Goal: Task Accomplishment & Management: Manage account settings

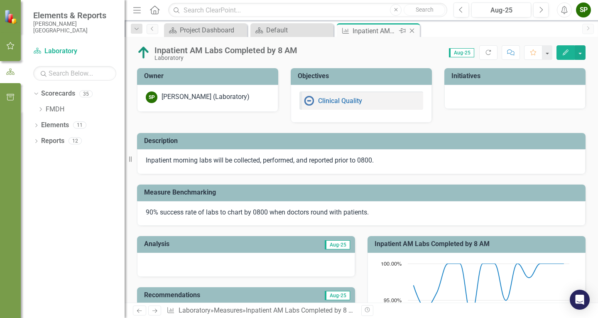
click at [414, 31] on icon "Close" at bounding box center [412, 30] width 8 height 7
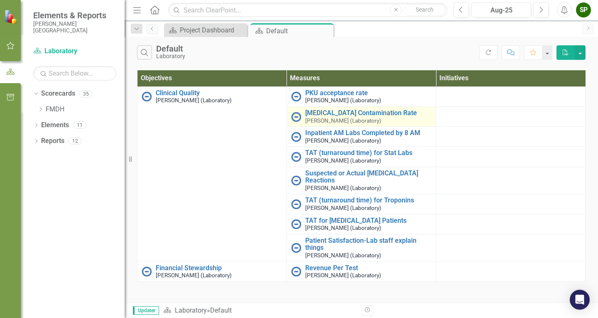
click at [338, 117] on div "[MEDICAL_DATA] Contamination Rate [PERSON_NAME] (Laboratory)" at bounding box center [368, 116] width 127 height 15
click at [318, 114] on link "[MEDICAL_DATA] Contamination Rate" at bounding box center [368, 112] width 127 height 7
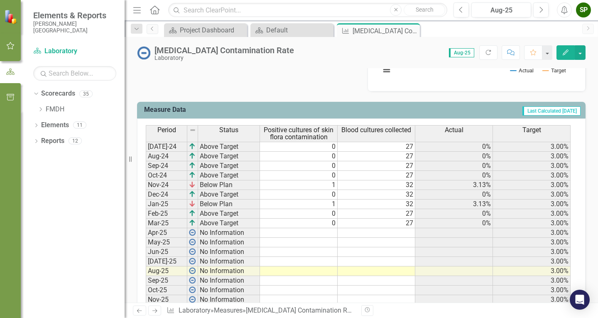
scroll to position [332, 0]
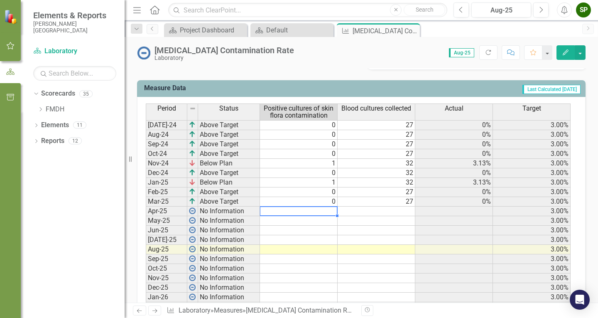
drag, startPoint x: 323, startPoint y: 209, endPoint x: 325, endPoint y: 214, distance: 5.0
click at [324, 211] on td at bounding box center [299, 211] width 78 height 10
type textarea "0"
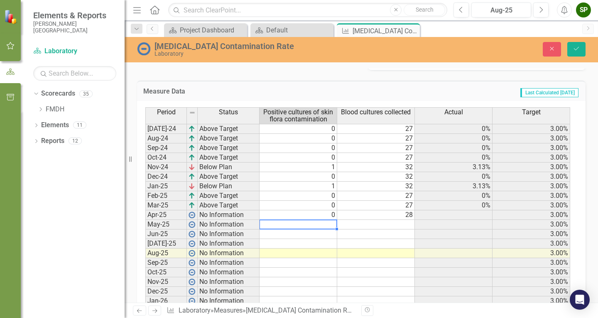
type textarea "0"
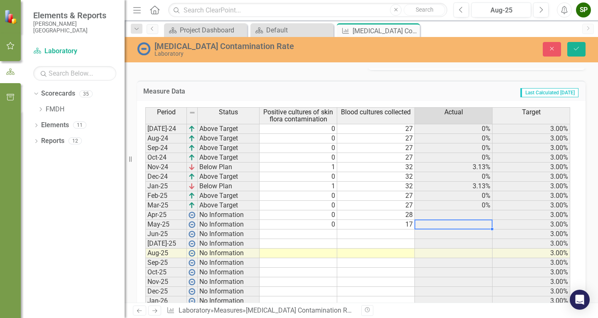
click at [329, 234] on td at bounding box center [298, 234] width 78 height 10
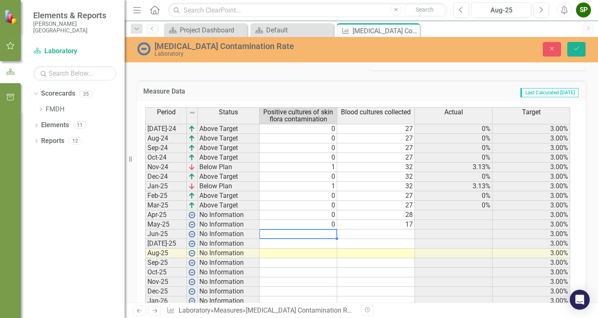
type textarea "2"
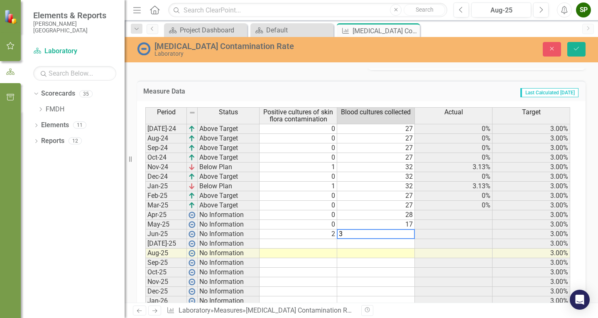
type textarea "37"
click at [576, 46] on icon "Save" at bounding box center [575, 49] width 7 height 6
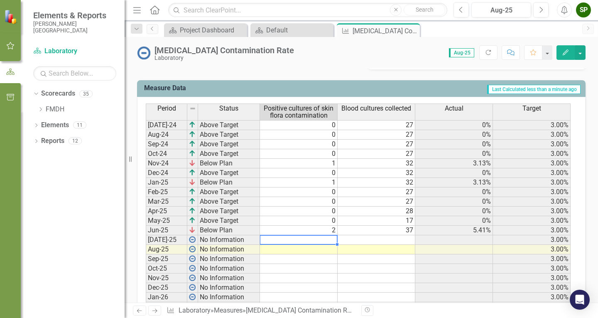
click at [295, 238] on td at bounding box center [299, 240] width 78 height 10
type textarea "2"
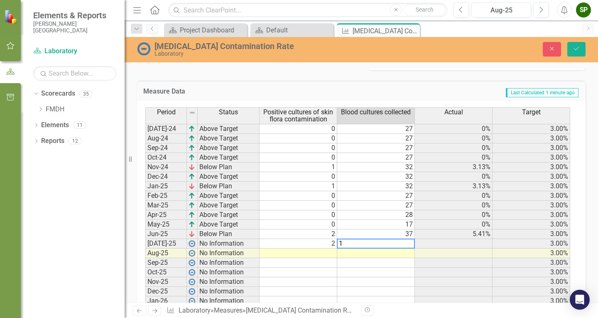
type textarea "19"
click at [575, 50] on icon "Save" at bounding box center [575, 49] width 7 height 6
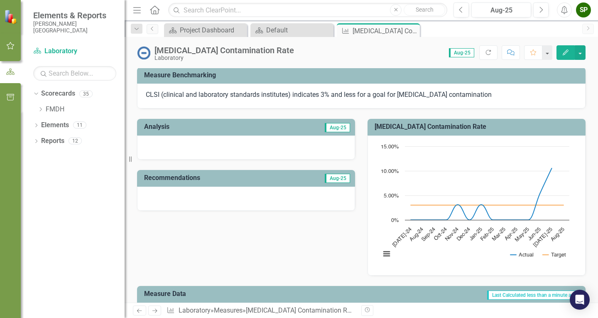
scroll to position [125, 0]
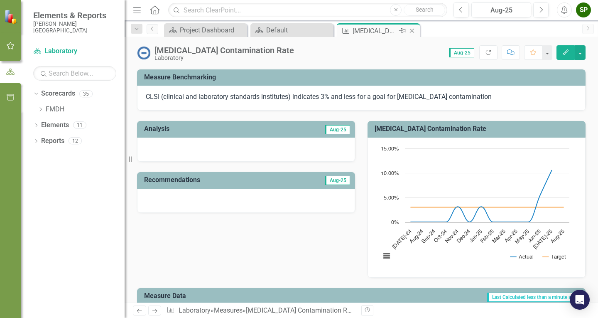
click at [410, 29] on icon "Close" at bounding box center [412, 30] width 8 height 7
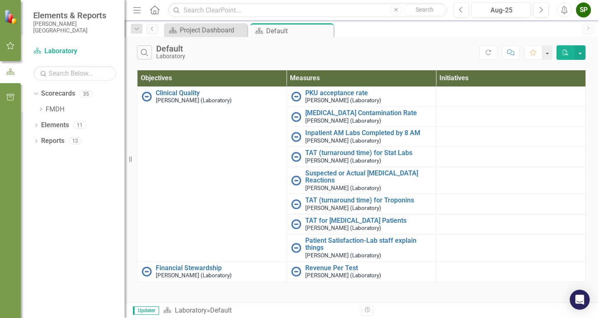
drag, startPoint x: 324, startPoint y: 30, endPoint x: 267, endPoint y: 30, distance: 56.9
click at [0, 0] on icon "Close" at bounding box center [0, 0] width 0 height 0
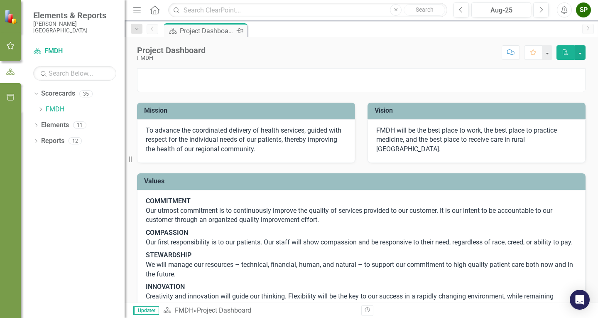
click at [229, 33] on div "Project Dashboard" at bounding box center [207, 31] width 55 height 10
click at [54, 108] on link "FMDH" at bounding box center [85, 110] width 79 height 10
click at [40, 108] on icon "Dropdown" at bounding box center [40, 109] width 6 height 5
click at [53, 141] on div "Dropdown" at bounding box center [50, 140] width 8 height 7
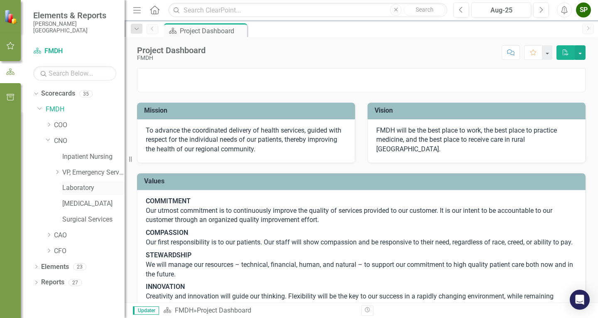
click at [66, 189] on link "Laboratory" at bounding box center [93, 188] width 62 height 10
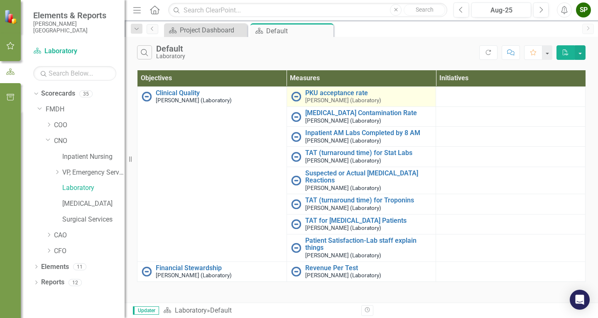
click at [301, 99] on img at bounding box center [296, 96] width 10 height 10
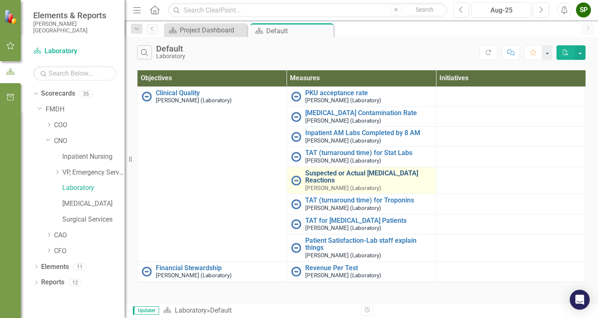
click at [360, 172] on link "Suspected or Actual [MEDICAL_DATA] Reactions" at bounding box center [368, 176] width 127 height 15
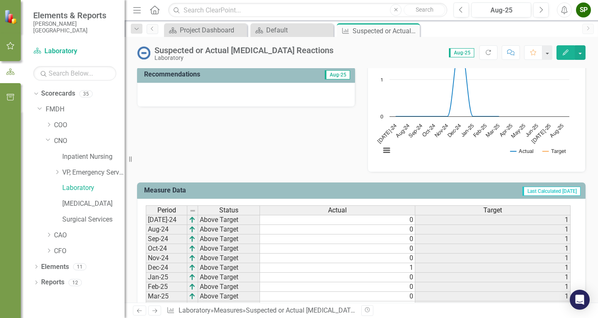
scroll to position [332, 0]
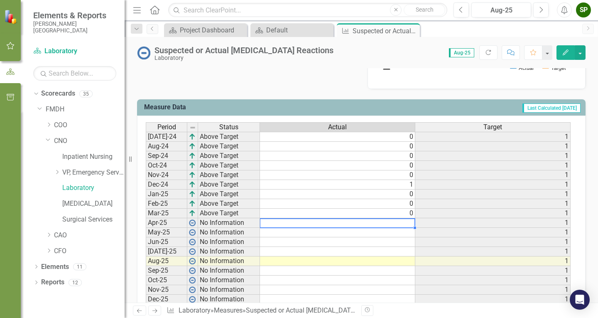
click at [405, 228] on td at bounding box center [337, 223] width 155 height 10
drag, startPoint x: 394, startPoint y: 232, endPoint x: 394, endPoint y: 226, distance: 6.6
click at [146, 228] on div "Period Status Actual Target [DATE]-24 Above Target 0 [DATE]-24 Above Target 0 […" at bounding box center [146, 241] width 0 height 239
type textarea "0"
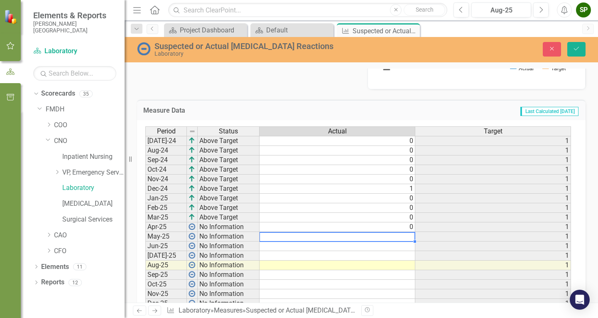
type textarea "0"
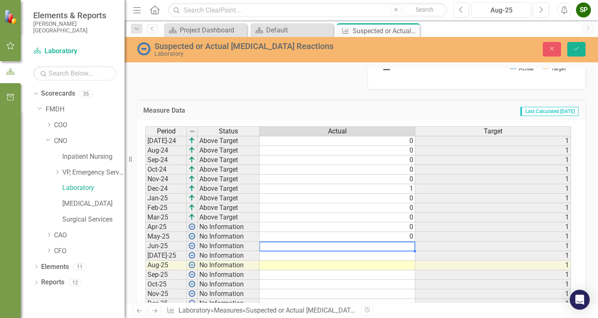
type textarea "0"
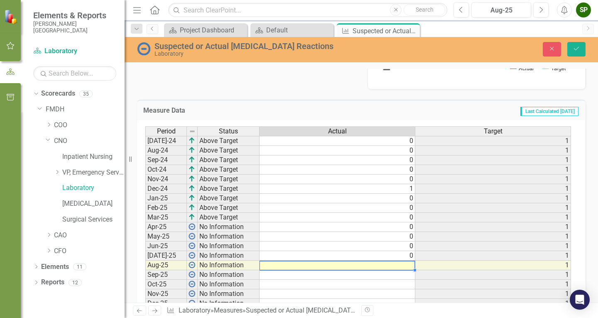
type textarea "0"
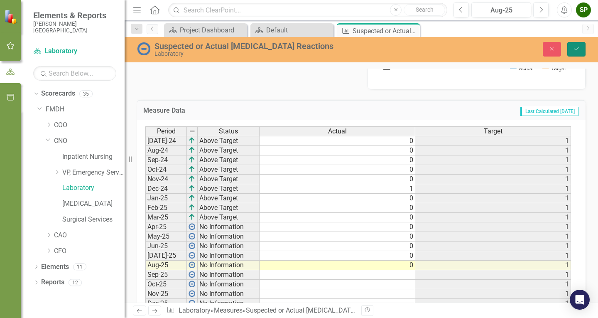
click at [575, 50] on icon "Save" at bounding box center [575, 49] width 7 height 6
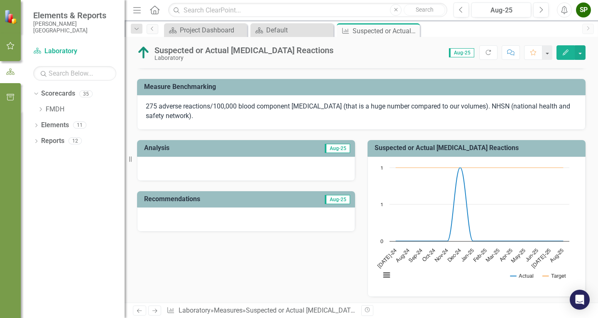
scroll to position [0, 0]
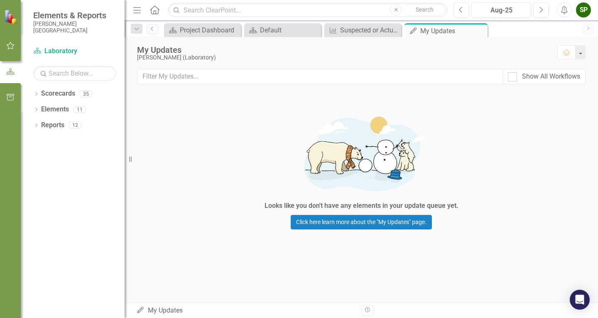
drag, startPoint x: 479, startPoint y: 29, endPoint x: 432, endPoint y: 32, distance: 46.6
click at [0, 0] on icon "Close" at bounding box center [0, 0] width 0 height 0
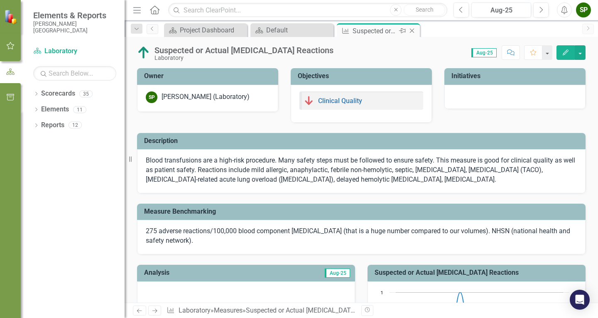
click at [414, 30] on icon "Close" at bounding box center [412, 30] width 8 height 7
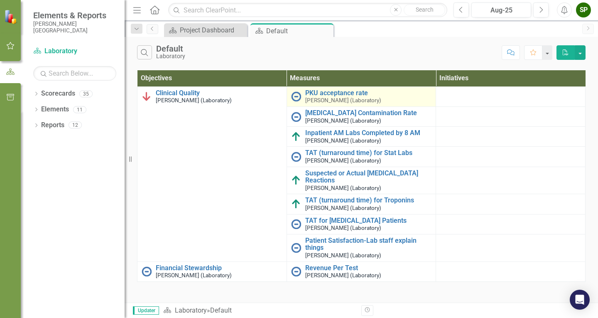
click at [295, 94] on img at bounding box center [296, 96] width 10 height 10
click at [328, 93] on link "PKU acceptance rate" at bounding box center [368, 92] width 127 height 7
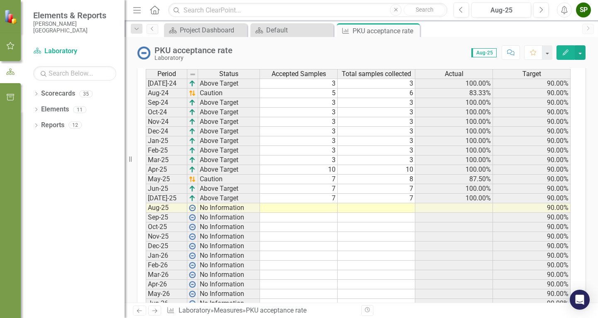
scroll to position [390, 0]
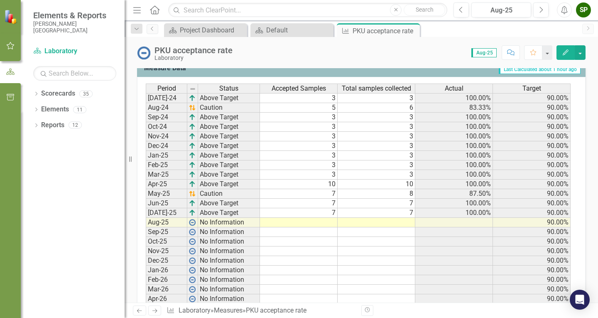
click at [0, 0] on icon "Close" at bounding box center [0, 0] width 0 height 0
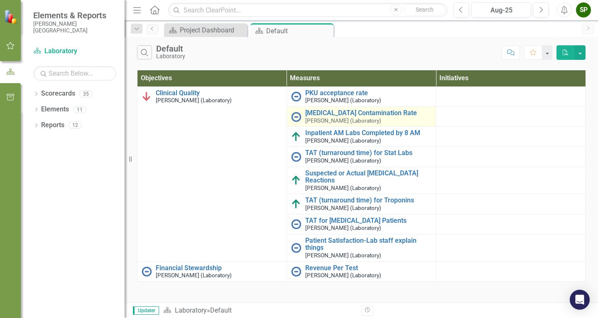
click at [296, 116] on img at bounding box center [296, 117] width 10 height 10
click at [330, 113] on link "[MEDICAL_DATA] Contamination Rate" at bounding box center [368, 112] width 127 height 7
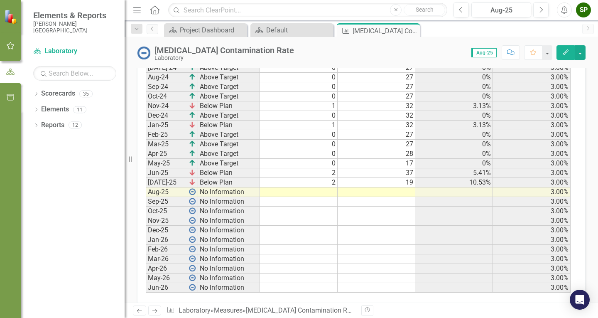
scroll to position [400, 0]
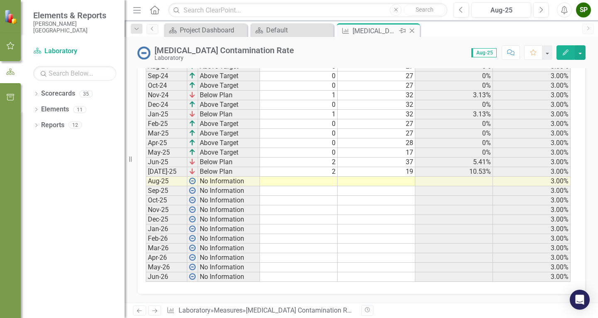
click at [414, 30] on icon "Close" at bounding box center [412, 30] width 8 height 7
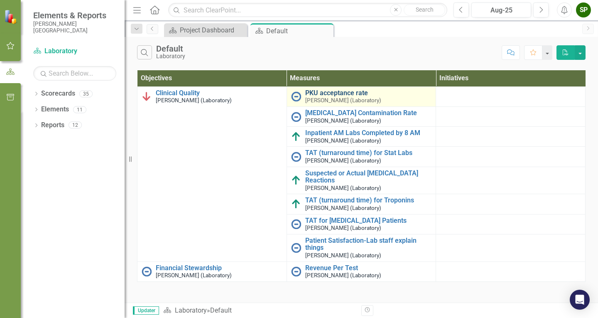
click at [325, 94] on link "PKU acceptance rate" at bounding box center [368, 92] width 127 height 7
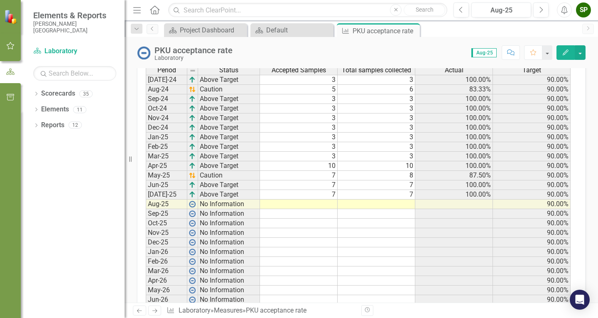
scroll to position [415, 0]
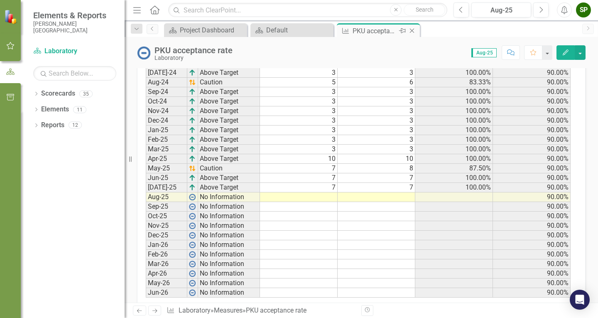
click at [415, 29] on icon "Close" at bounding box center [412, 30] width 8 height 7
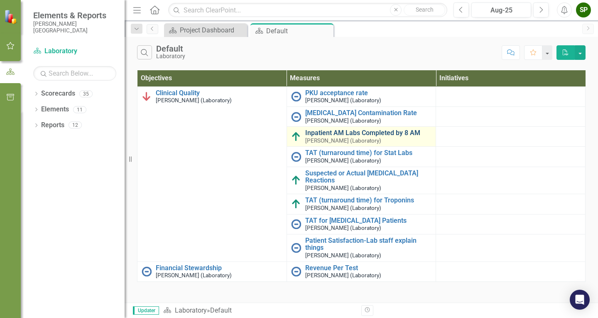
click at [310, 134] on link "Inpatient AM Labs Completed by 8 AM" at bounding box center [368, 132] width 127 height 7
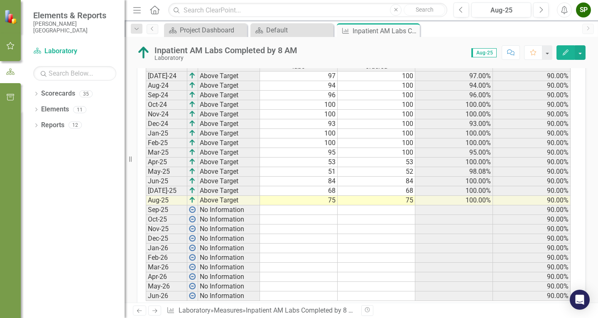
scroll to position [374, 0]
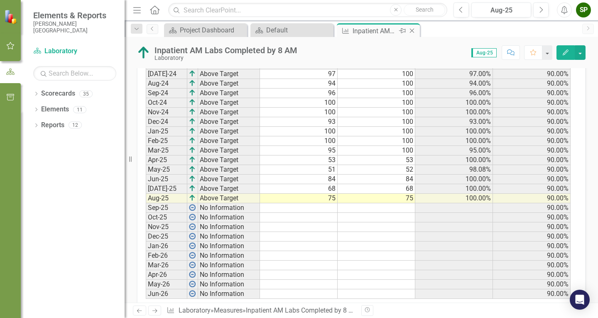
click at [414, 32] on icon "Close" at bounding box center [412, 30] width 8 height 7
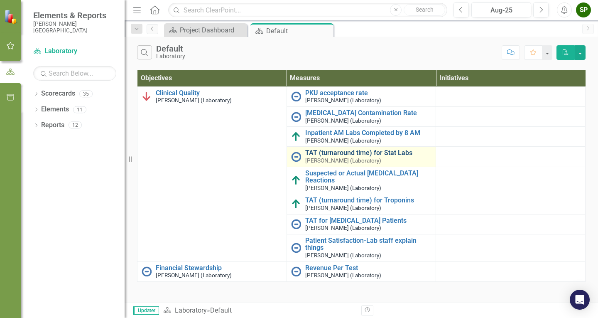
click at [320, 155] on link "TAT (turnaround time) for Stat Labs" at bounding box center [368, 152] width 127 height 7
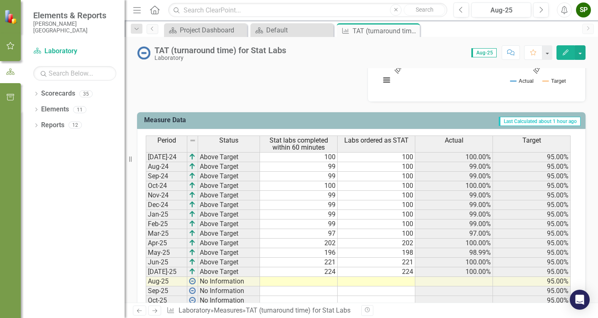
scroll to position [332, 0]
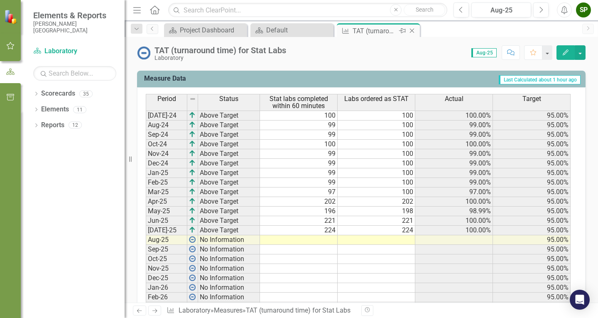
click at [414, 31] on icon "Close" at bounding box center [412, 30] width 8 height 7
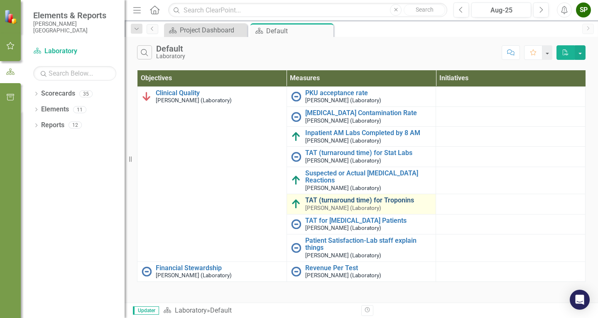
click at [316, 202] on link "TAT (turnaround time) for Troponins" at bounding box center [368, 199] width 127 height 7
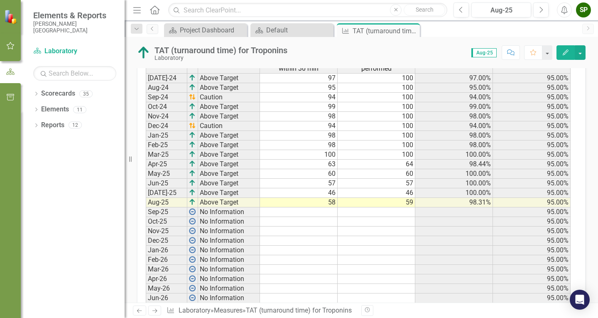
scroll to position [374, 0]
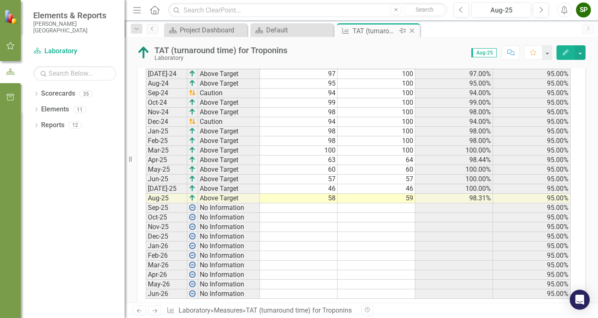
click at [412, 34] on icon "Close" at bounding box center [412, 30] width 8 height 7
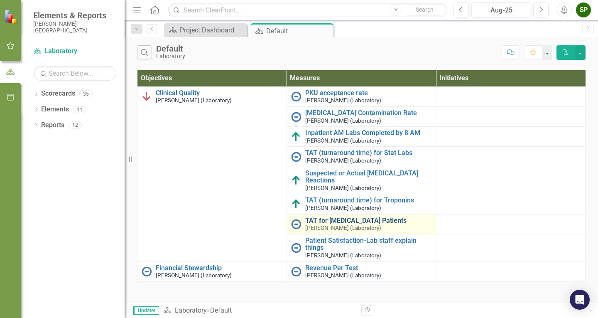
click at [330, 222] on link "TAT for [MEDICAL_DATA] Patients" at bounding box center [368, 220] width 127 height 7
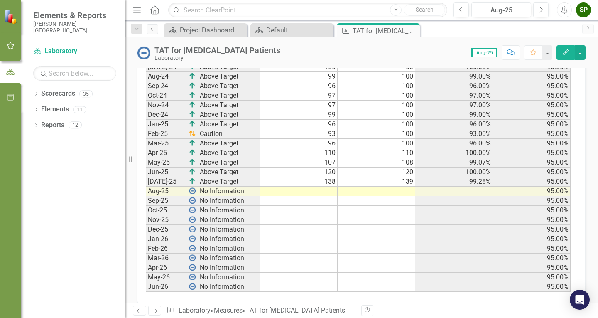
scroll to position [398, 0]
